Goal: Information Seeking & Learning: Find specific fact

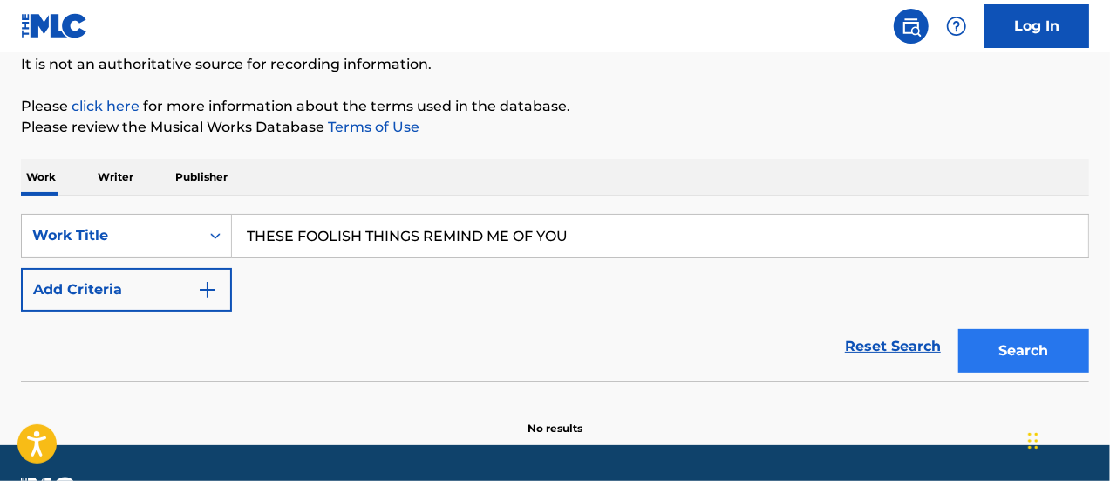
type input "THESE FOOLISH THINGS REMIND ME OF YOU"
click at [1055, 359] on button "Search" at bounding box center [1024, 351] width 131 height 44
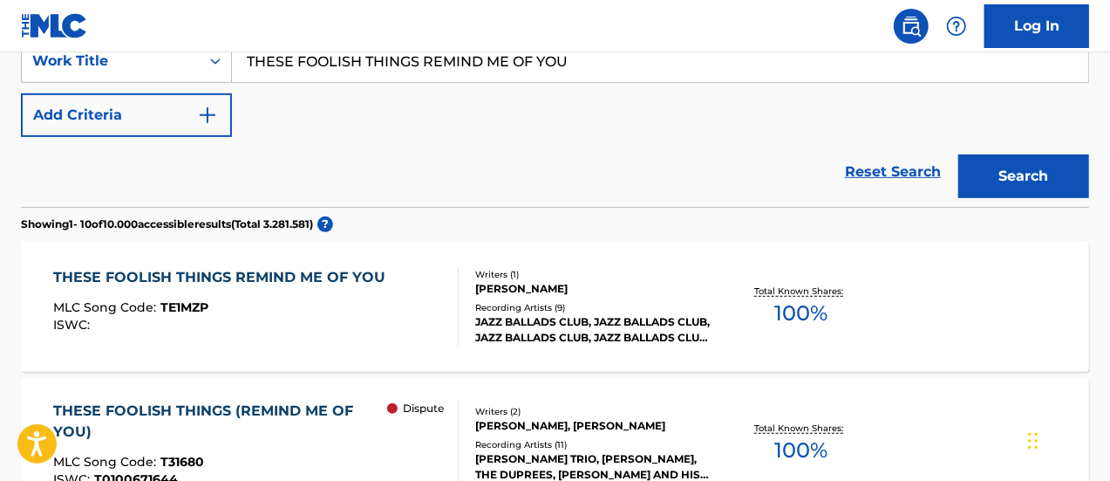
scroll to position [523, 0]
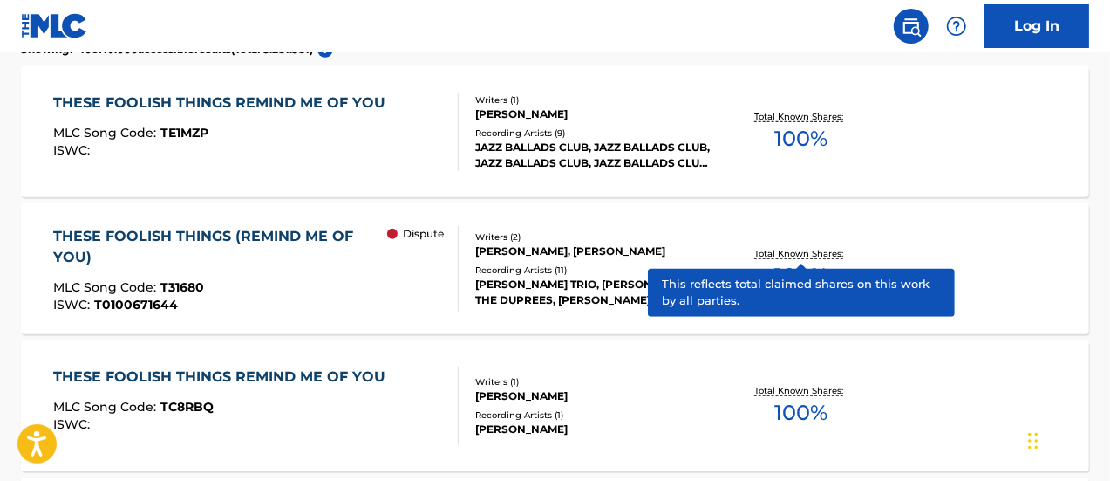
click at [778, 249] on p "Total Known Shares:" at bounding box center [801, 253] width 93 height 13
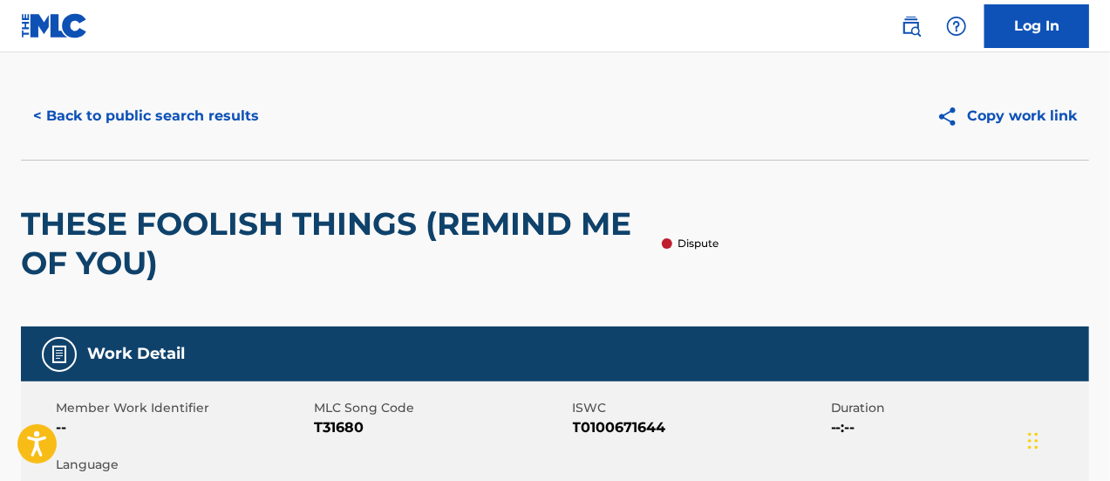
scroll to position [23, 0]
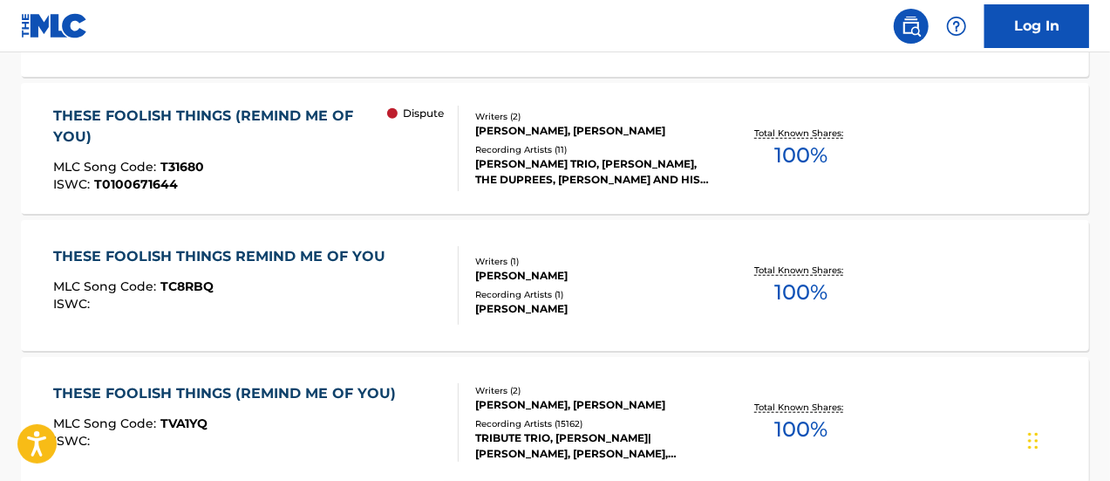
scroll to position [743, 0]
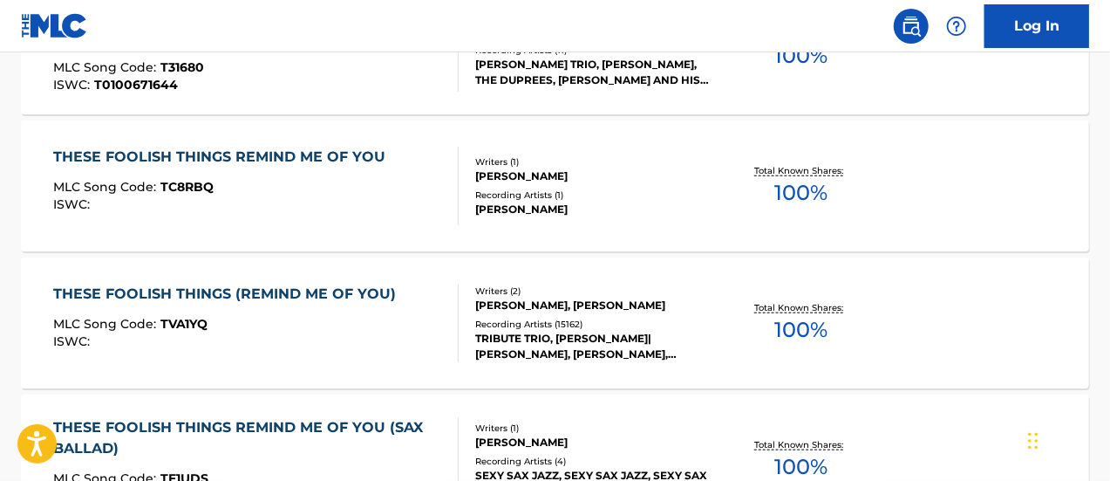
click at [334, 288] on div "THESE FOOLISH THINGS (REMIND ME OF YOU)" at bounding box center [228, 293] width 351 height 21
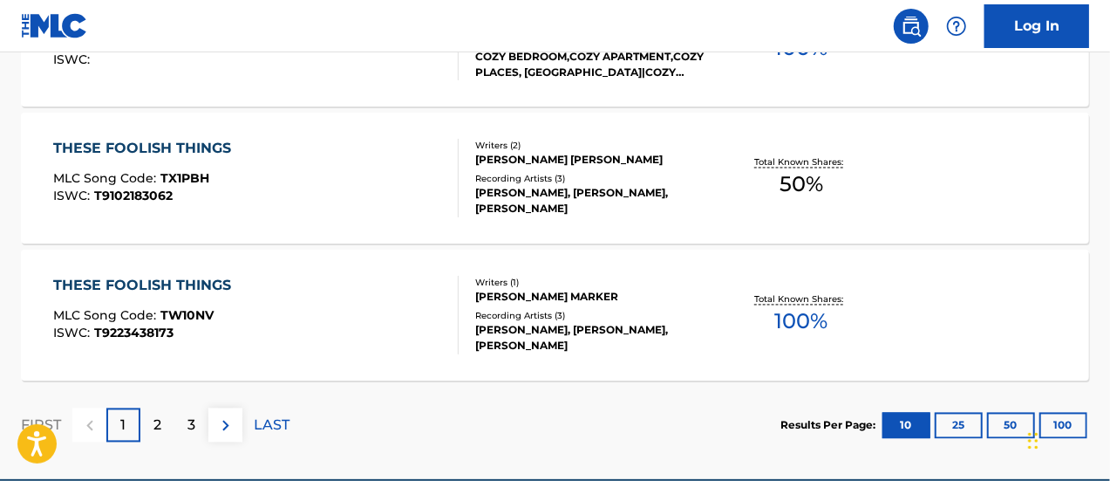
scroll to position [1573, 0]
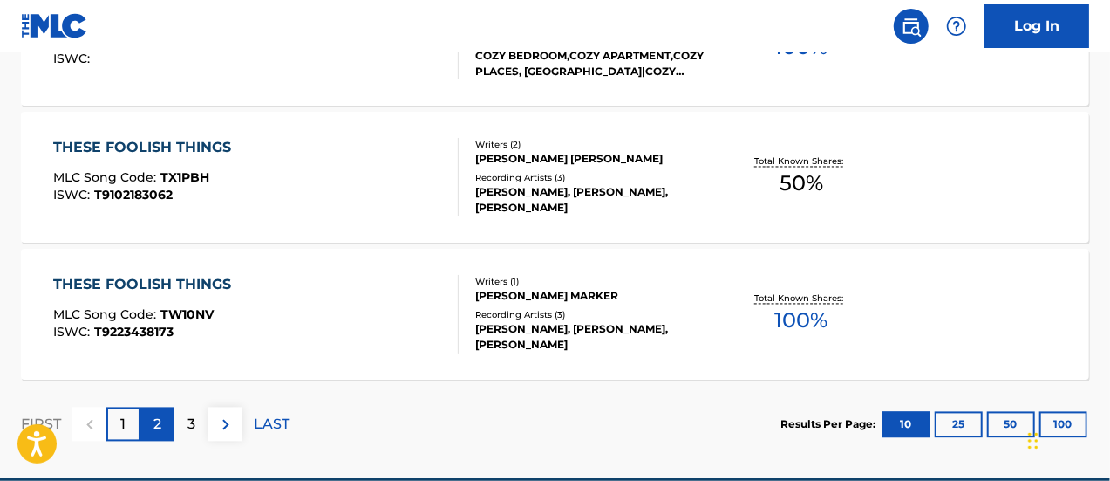
click at [164, 429] on div "2" at bounding box center [157, 424] width 34 height 34
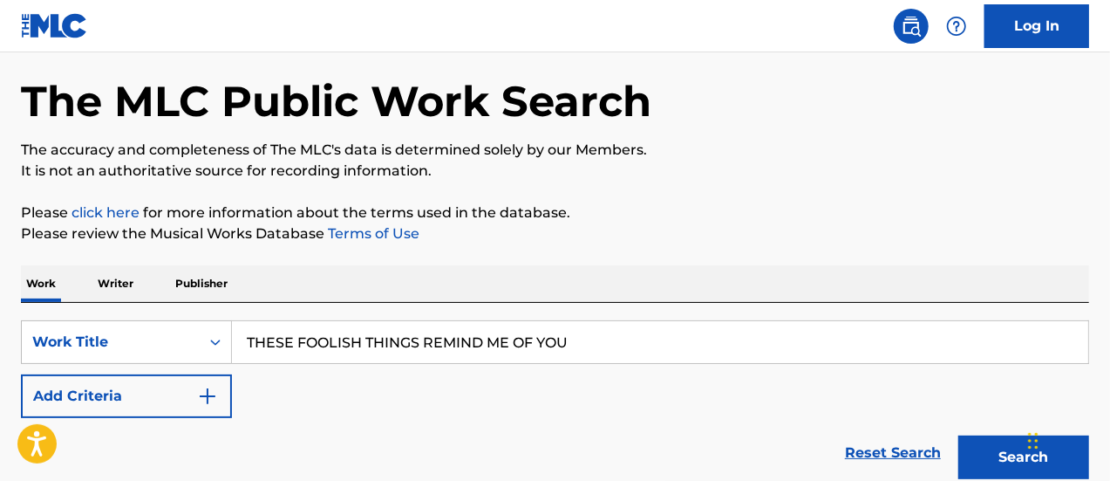
scroll to position [91, 0]
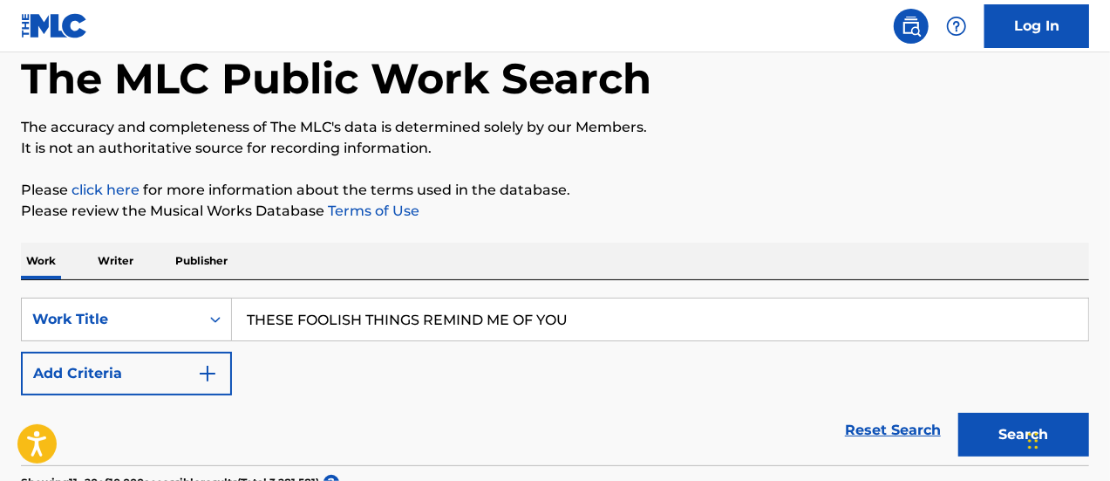
drag, startPoint x: 550, startPoint y: 317, endPoint x: 426, endPoint y: 304, distance: 124.4
click at [426, 304] on input "THESE FOOLISH THINGS REMIND ME OF YOU" at bounding box center [660, 319] width 856 height 42
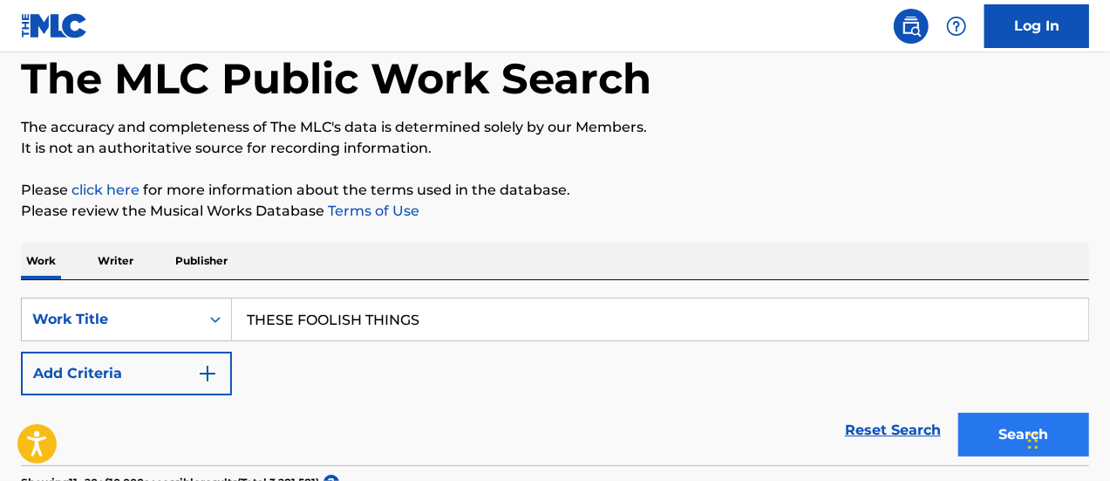
type input "THESE FOOLISH THINGS"
click at [1011, 437] on button "Search" at bounding box center [1024, 435] width 131 height 44
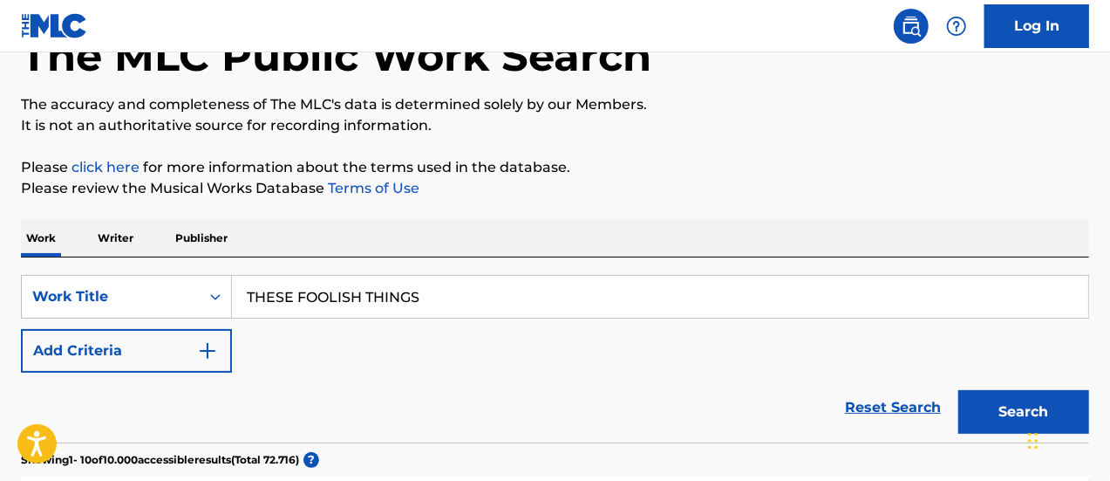
scroll to position [178, 0]
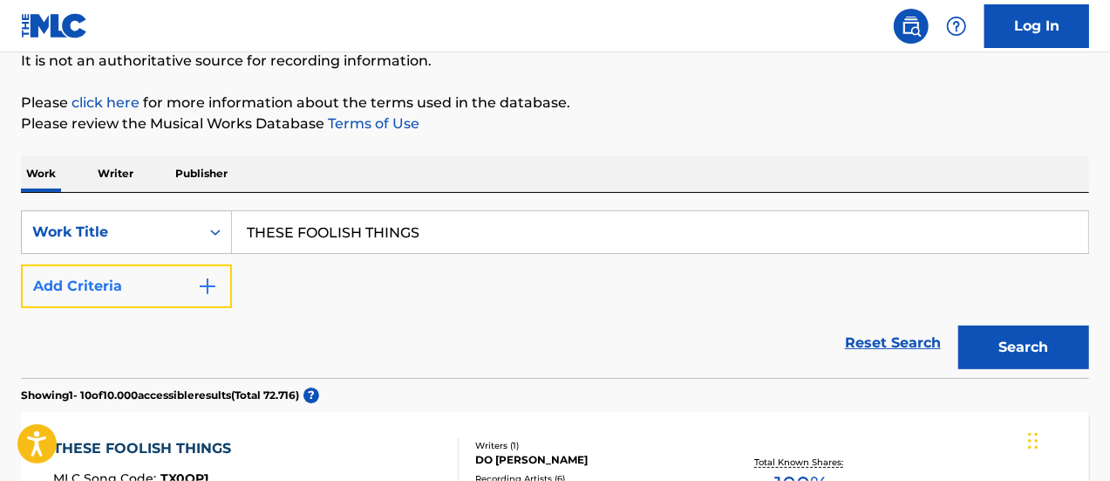
click at [206, 280] on img "Search Form" at bounding box center [207, 286] width 21 height 21
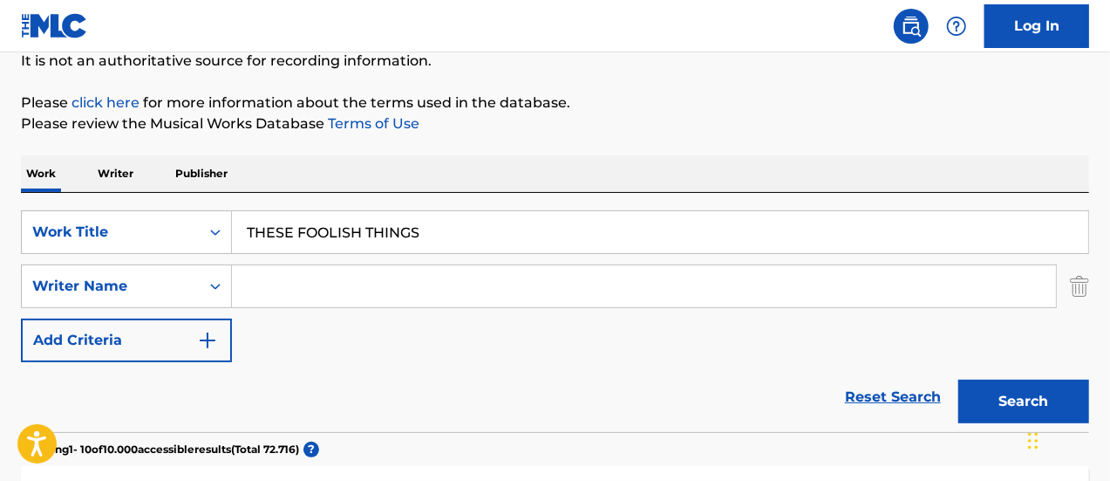
click at [272, 284] on input "Search Form" at bounding box center [644, 286] width 824 height 42
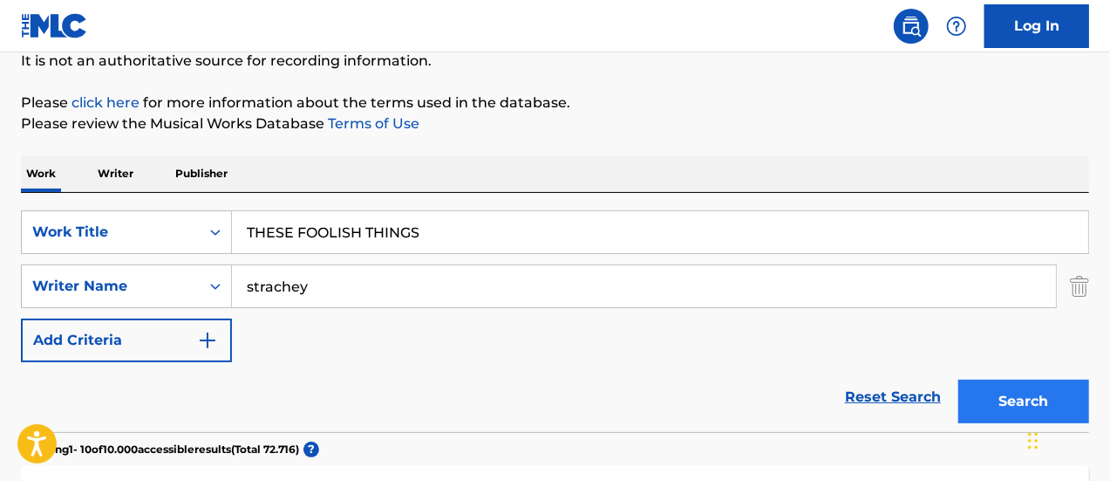
type input "strachey"
click at [991, 398] on button "Search" at bounding box center [1024, 401] width 131 height 44
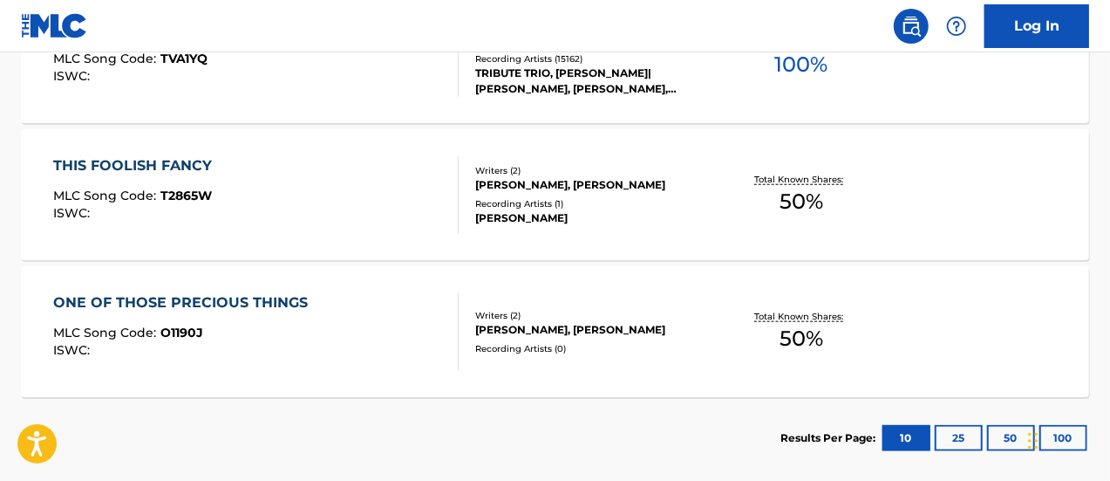
scroll to position [876, 0]
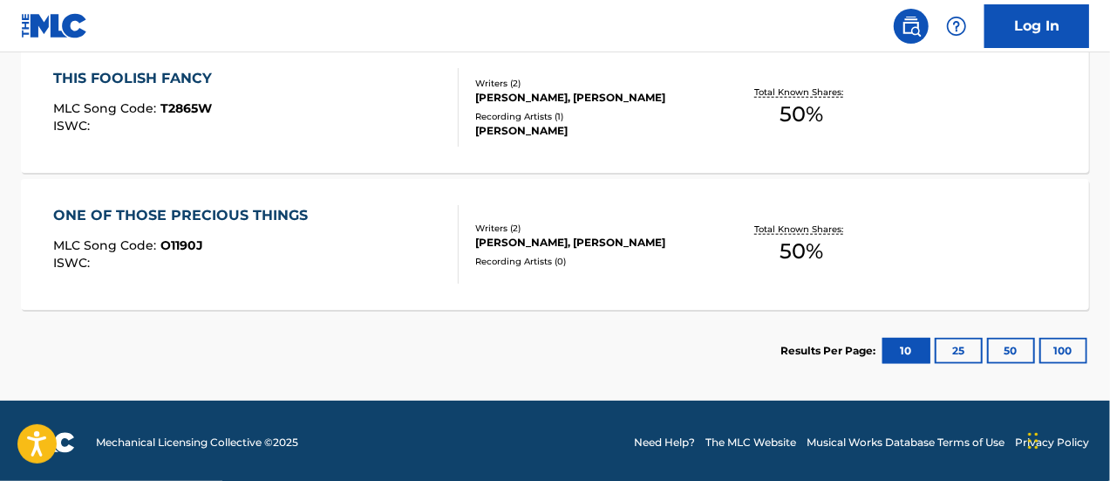
click at [516, 87] on div "Writers ( 2 )" at bounding box center [593, 83] width 237 height 13
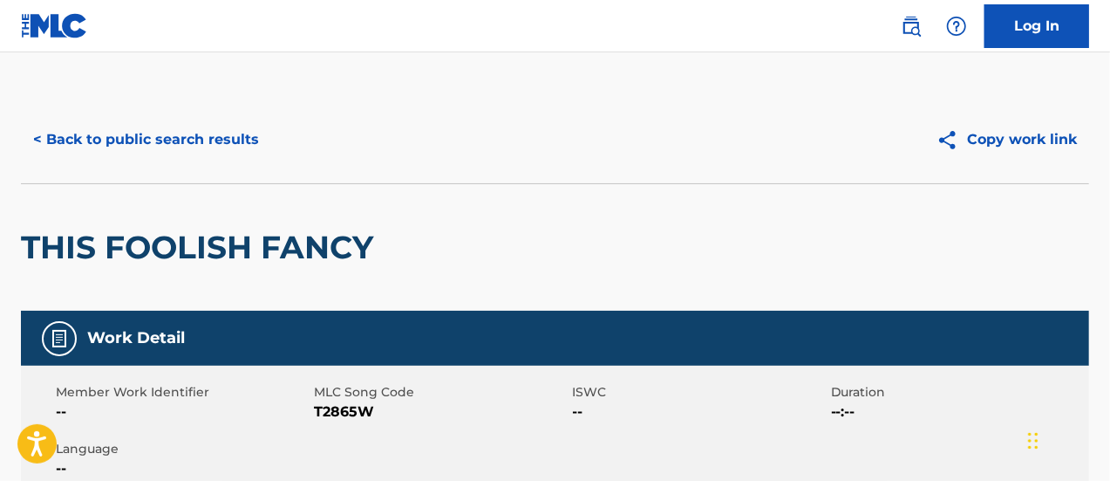
scroll to position [878, 0]
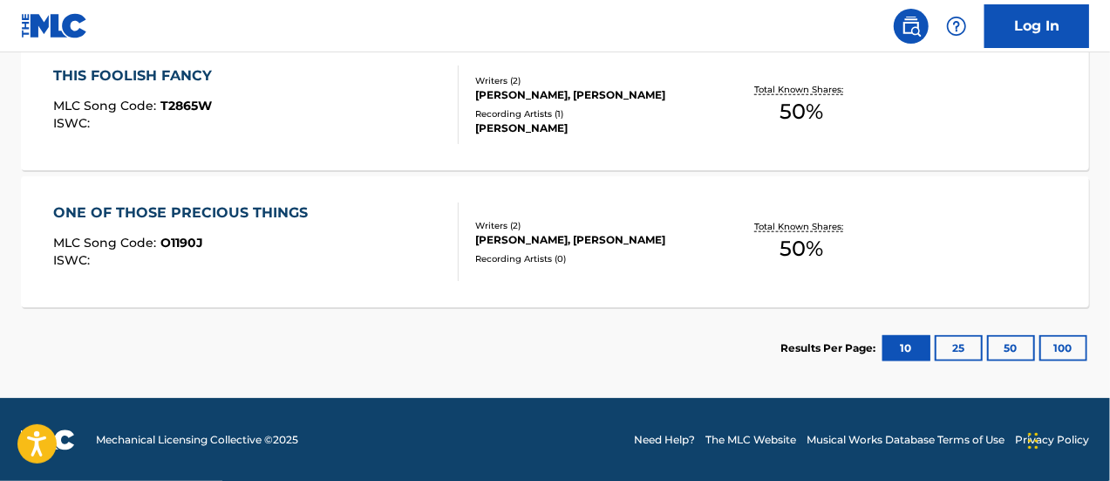
click at [509, 79] on div "Writers ( 2 )" at bounding box center [593, 80] width 237 height 13
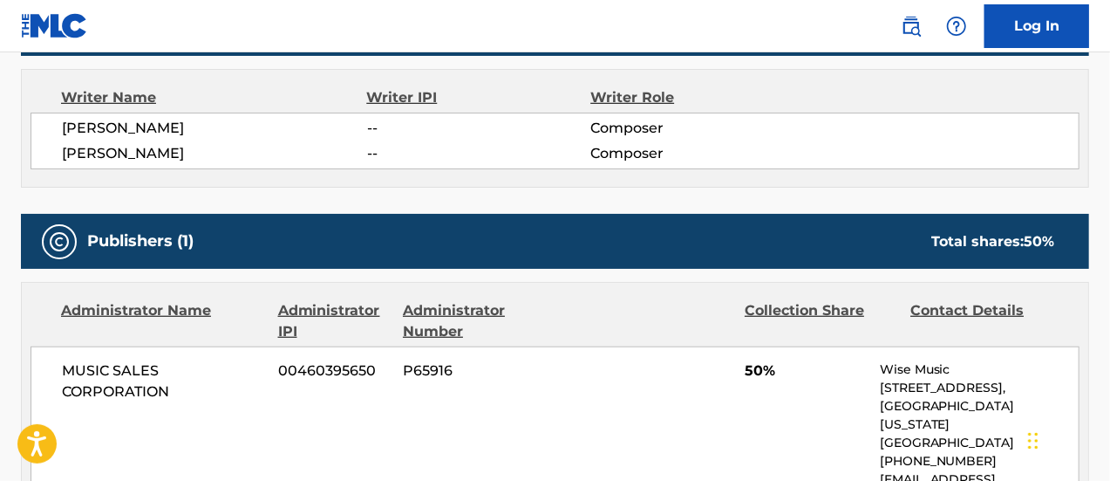
scroll to position [785, 0]
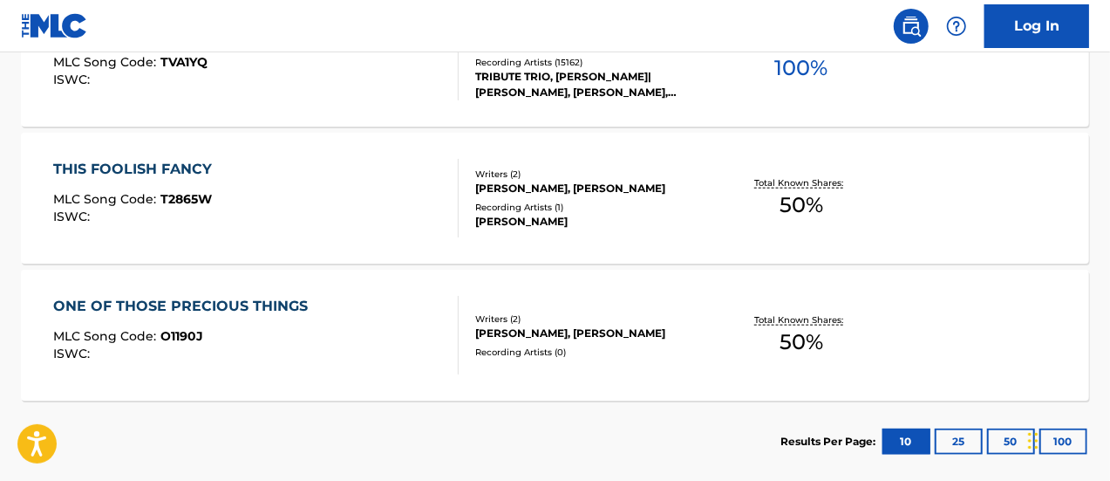
click at [504, 325] on div "[PERSON_NAME], [PERSON_NAME]" at bounding box center [593, 333] width 237 height 16
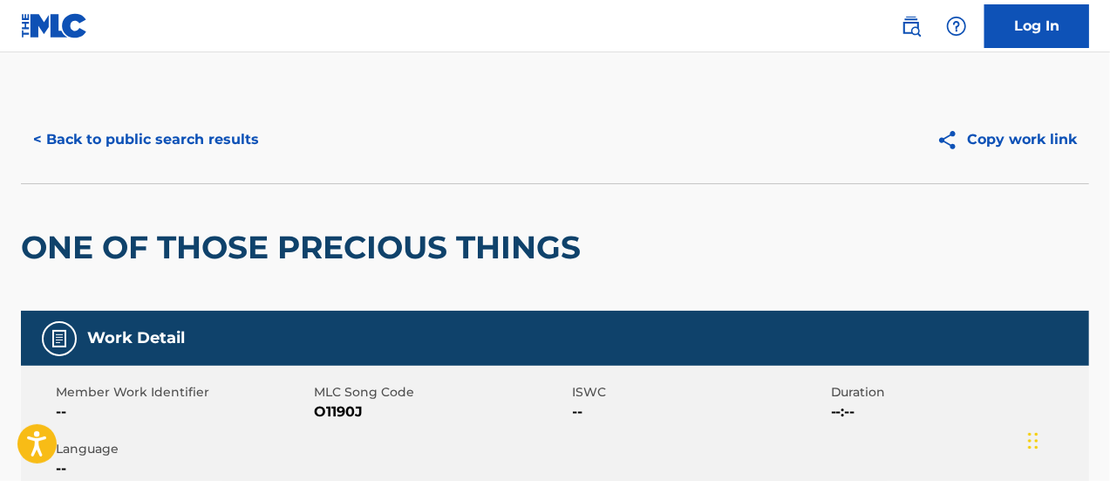
scroll to position [611, 0]
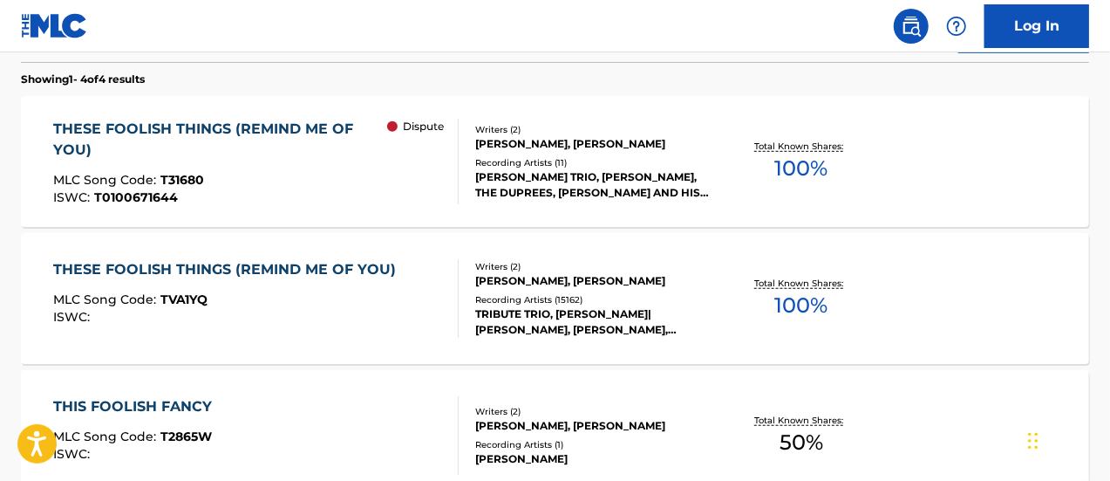
scroll to position [529, 0]
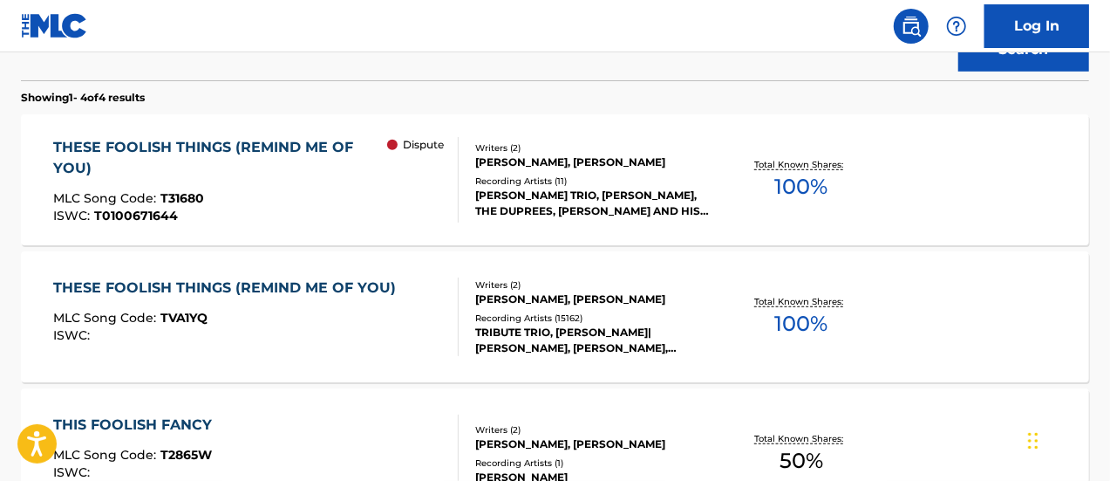
click at [508, 295] on div "[PERSON_NAME], [PERSON_NAME]" at bounding box center [593, 299] width 237 height 16
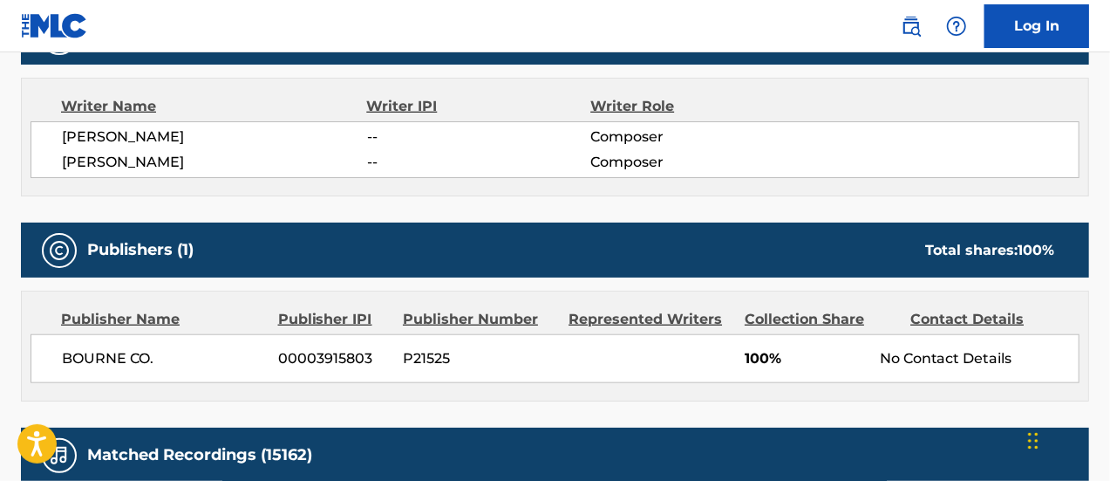
scroll to position [698, 0]
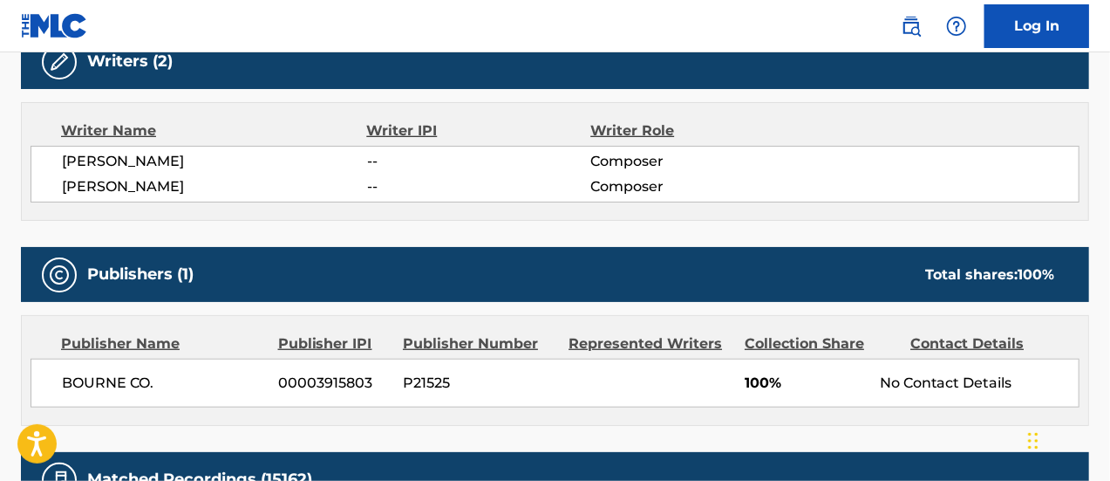
scroll to position [629, 0]
